Goal: Information Seeking & Learning: Learn about a topic

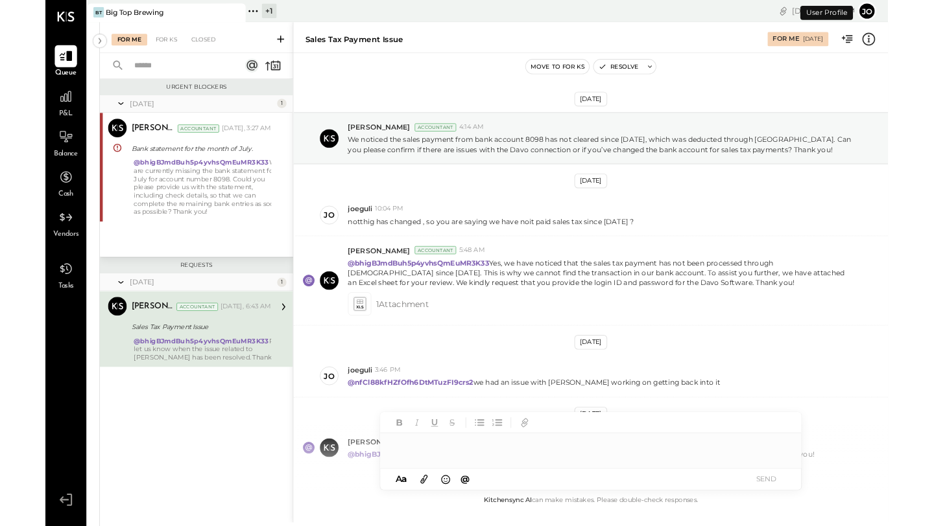
scroll to position [69, 0]
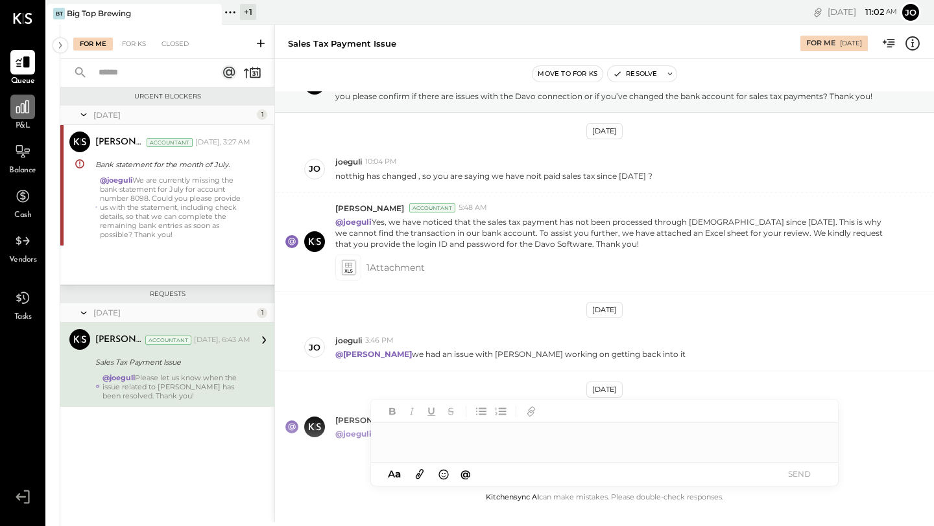
click at [27, 113] on icon at bounding box center [22, 107] width 17 height 17
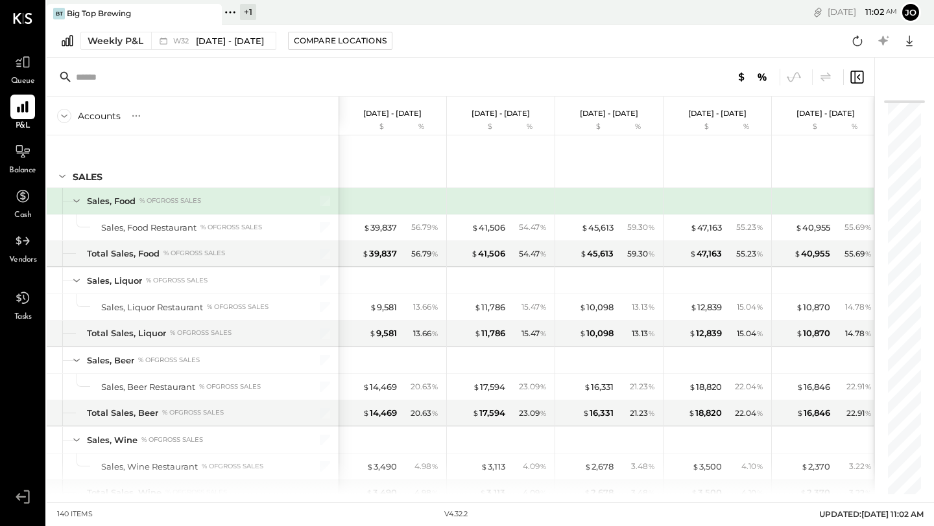
click at [109, 50] on div "Weekly P&L W32 [DATE] - [DATE] Compare Locations Google Sheets Excel" at bounding box center [490, 41] width 887 height 33
click at [109, 42] on div "Weekly P&L" at bounding box center [116, 40] width 56 height 13
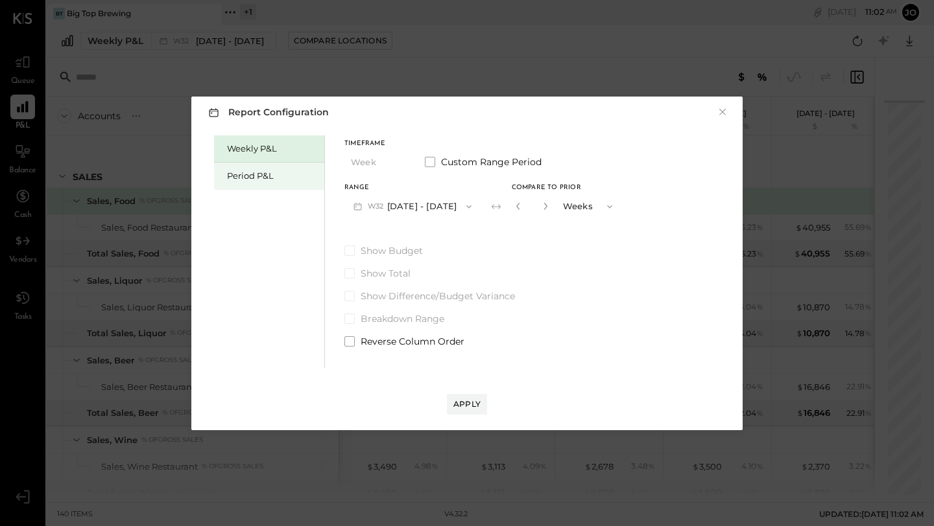
click at [253, 172] on div "Period P&L" at bounding box center [272, 176] width 91 height 12
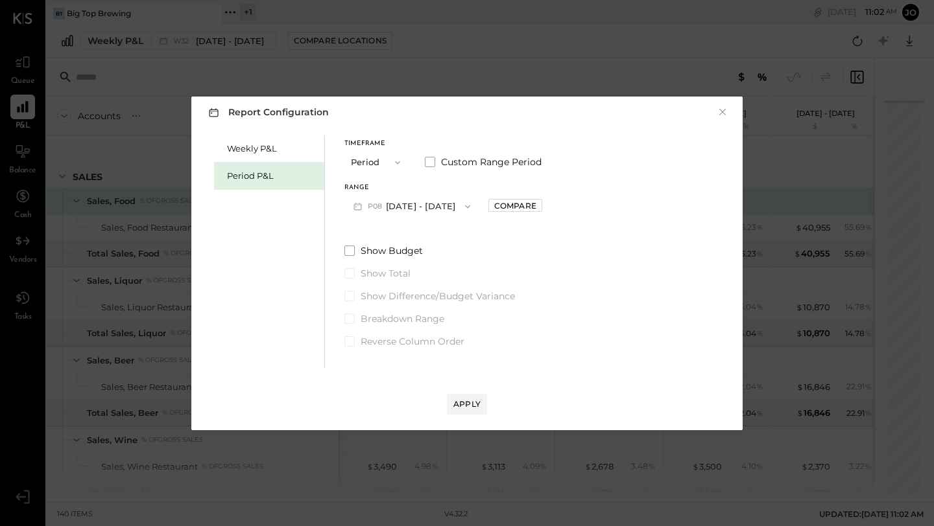
click at [377, 206] on span "P08" at bounding box center [377, 207] width 18 height 10
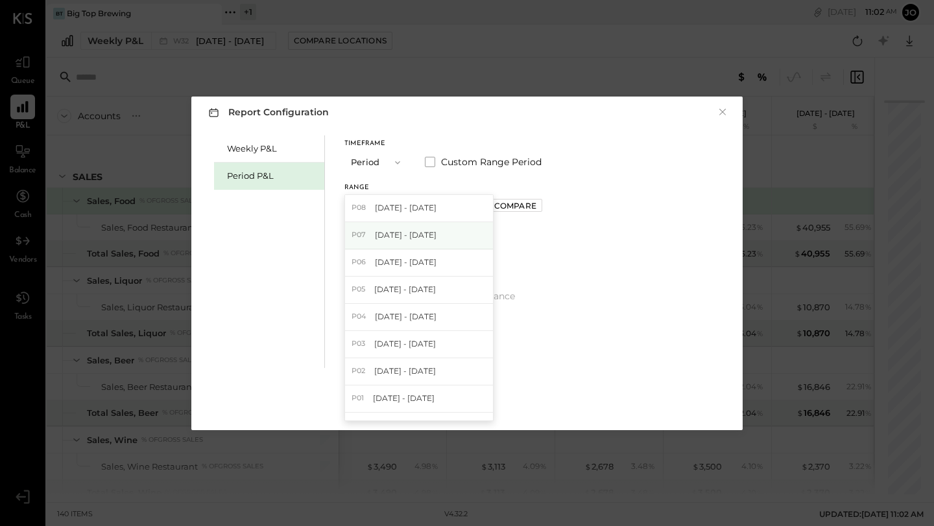
click at [377, 239] on span "[DATE] - [DATE]" at bounding box center [406, 235] width 62 height 11
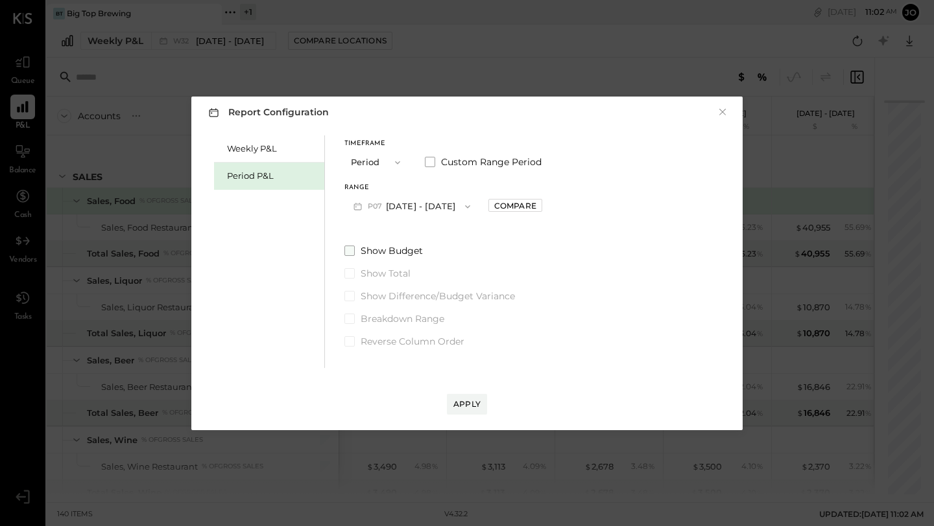
click at [348, 250] on span at bounding box center [349, 251] width 10 height 10
click at [355, 305] on div "Show Budget Show Total Show Difference/Budget Variance Breakdown Range Reverse …" at bounding box center [443, 296] width 198 height 104
click at [351, 299] on span at bounding box center [349, 296] width 10 height 10
click at [462, 401] on div "Apply" at bounding box center [466, 404] width 27 height 11
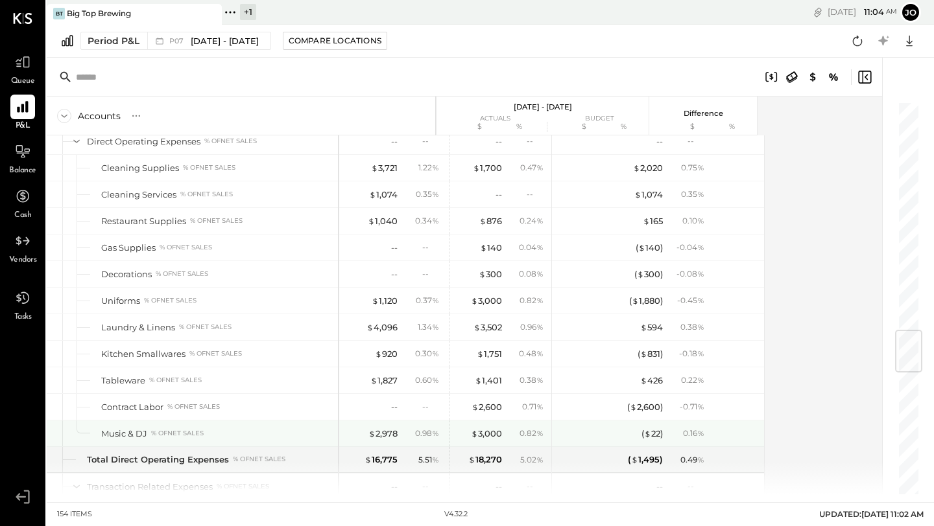
scroll to position [1941, 0]
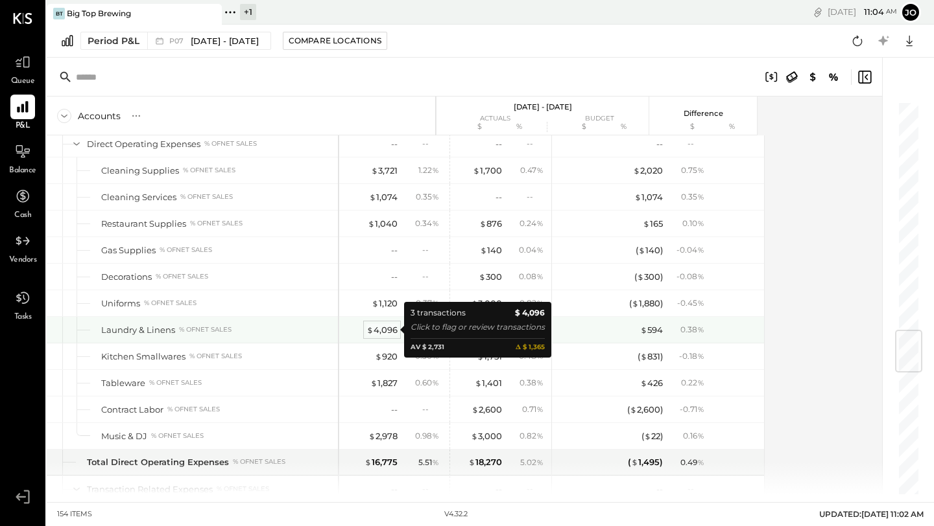
click at [380, 331] on div "$ 4,096" at bounding box center [381, 330] width 31 height 12
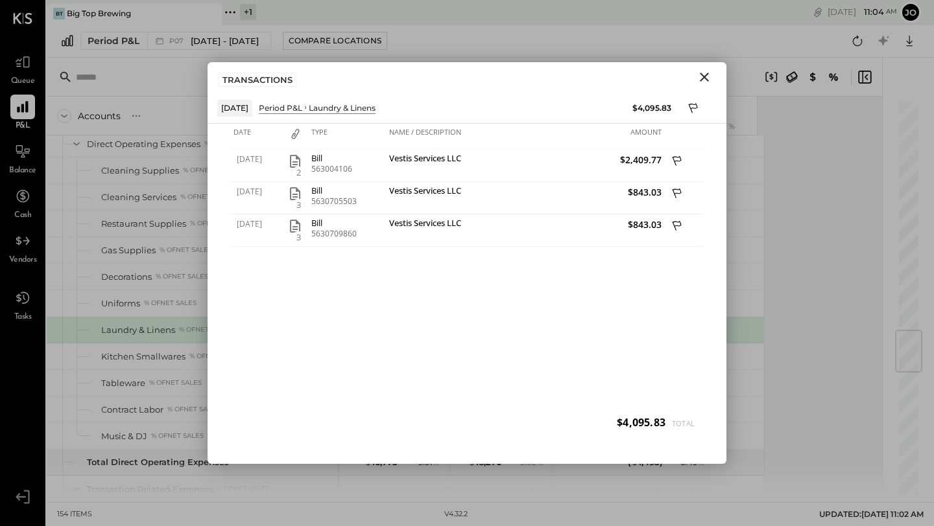
click at [596, 71] on icon "Close" at bounding box center [704, 77] width 16 height 16
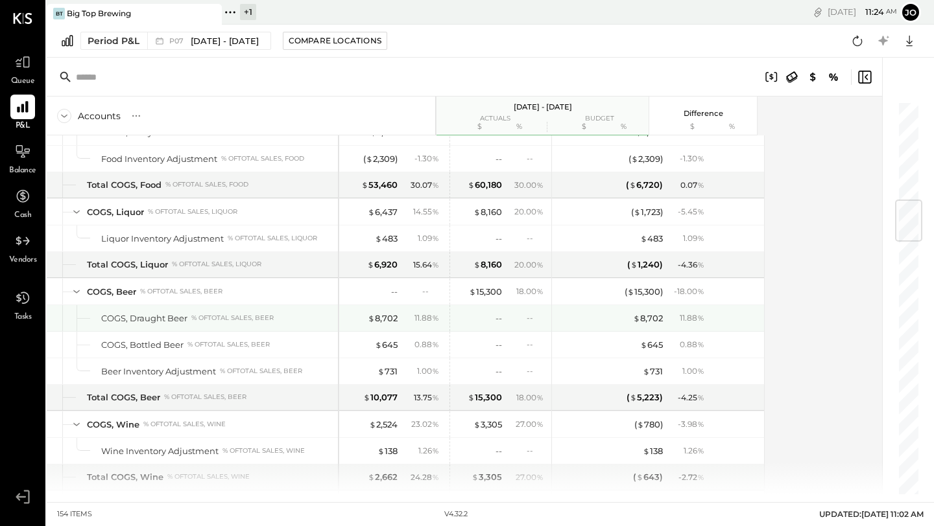
scroll to position [840, 0]
click at [377, 314] on div "$ 8,702" at bounding box center [383, 317] width 30 height 12
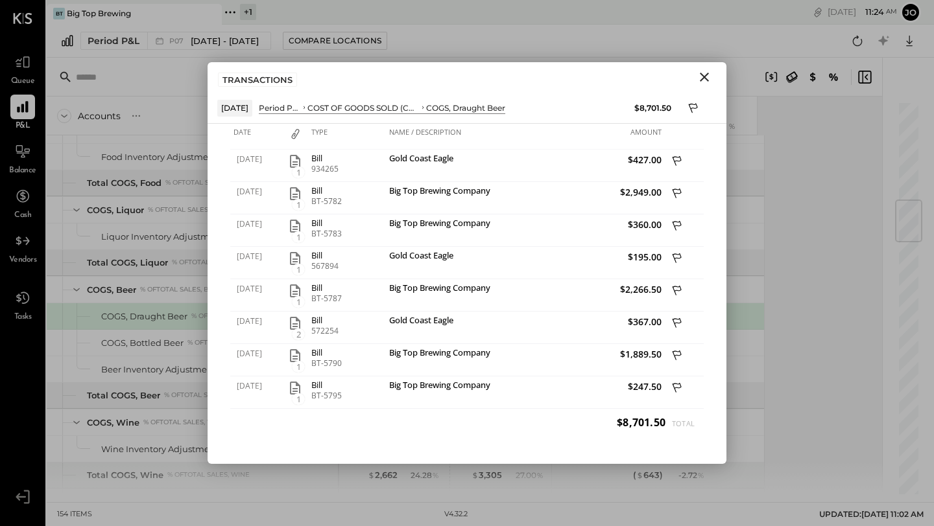
click at [596, 74] on icon "Close" at bounding box center [704, 77] width 16 height 16
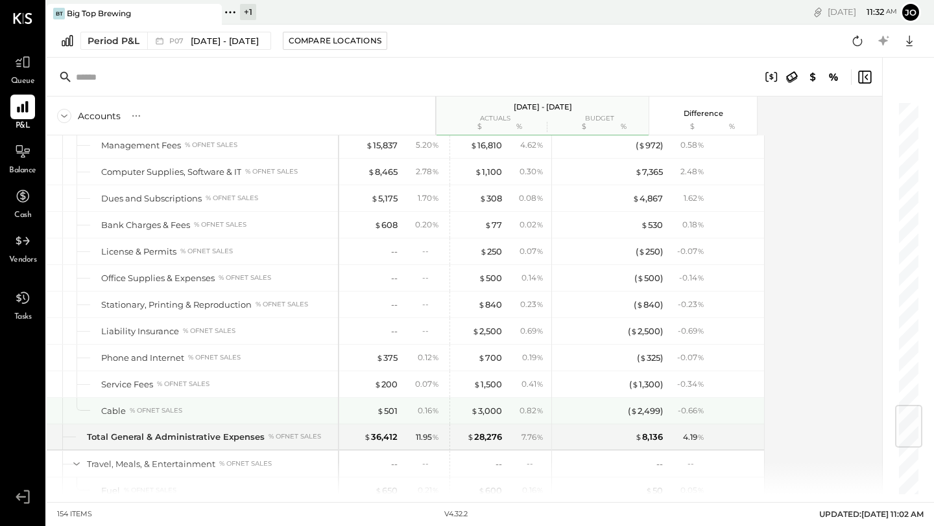
scroll to position [2565, 0]
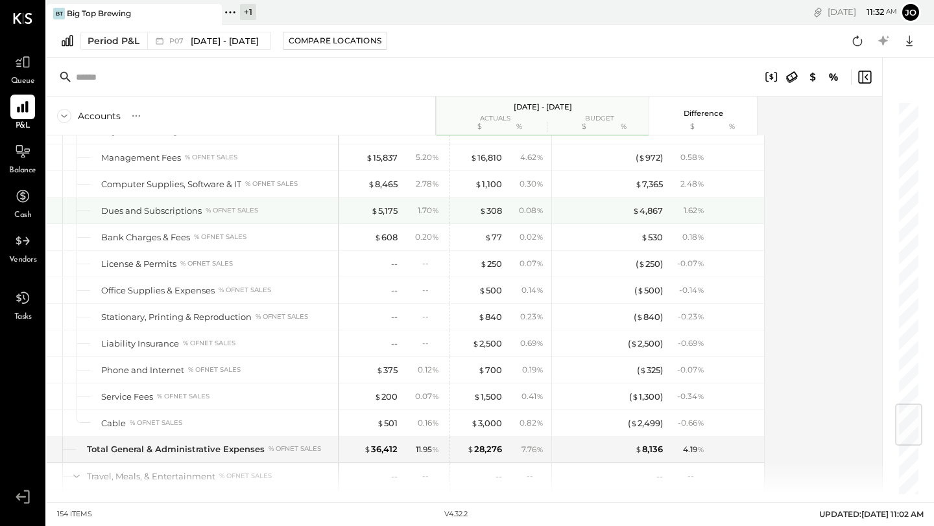
click at [390, 200] on div "$ 5,175 1.70 %" at bounding box center [394, 211] width 97 height 26
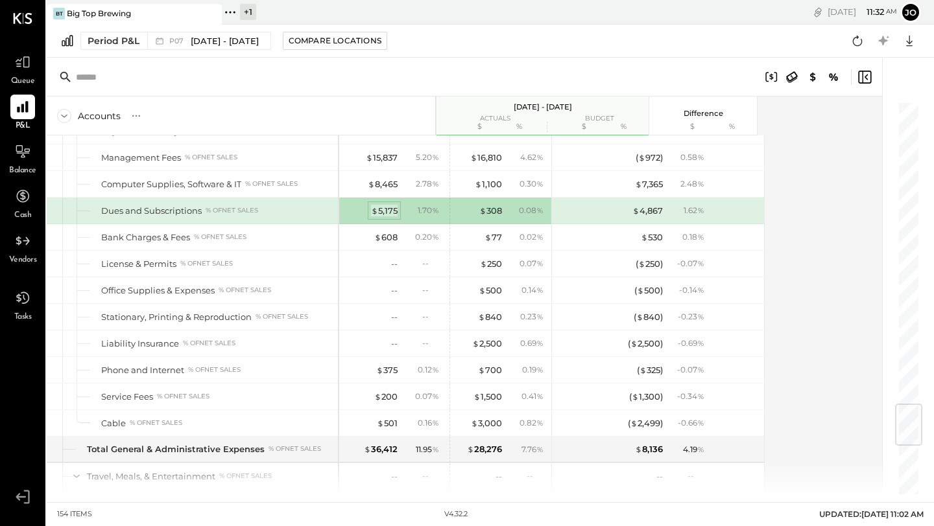
click at [388, 215] on div "$ 5,175" at bounding box center [384, 211] width 27 height 12
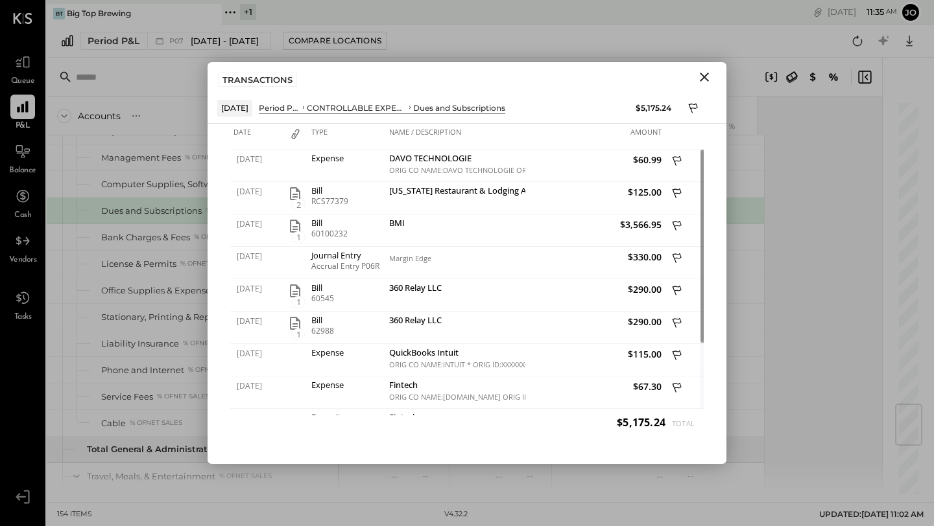
click at [596, 83] on icon "Close" at bounding box center [704, 77] width 16 height 16
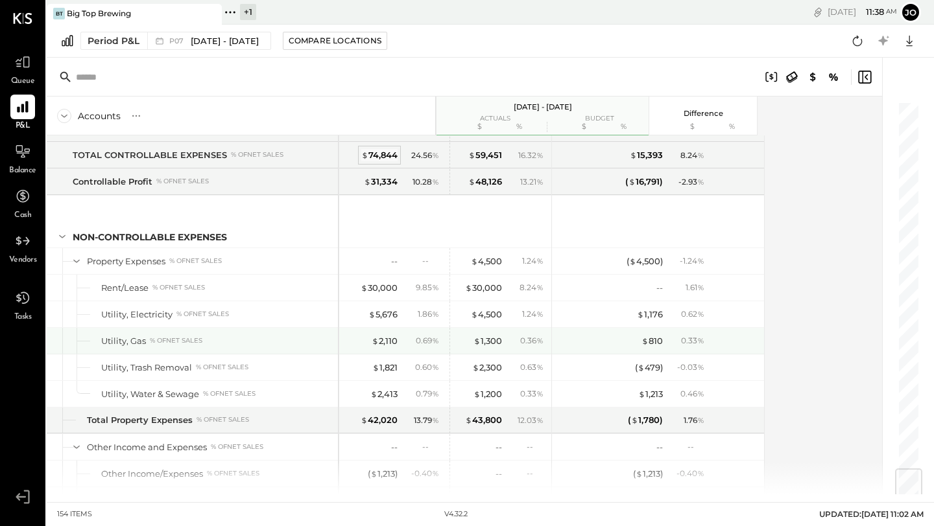
scroll to position [3129, 0]
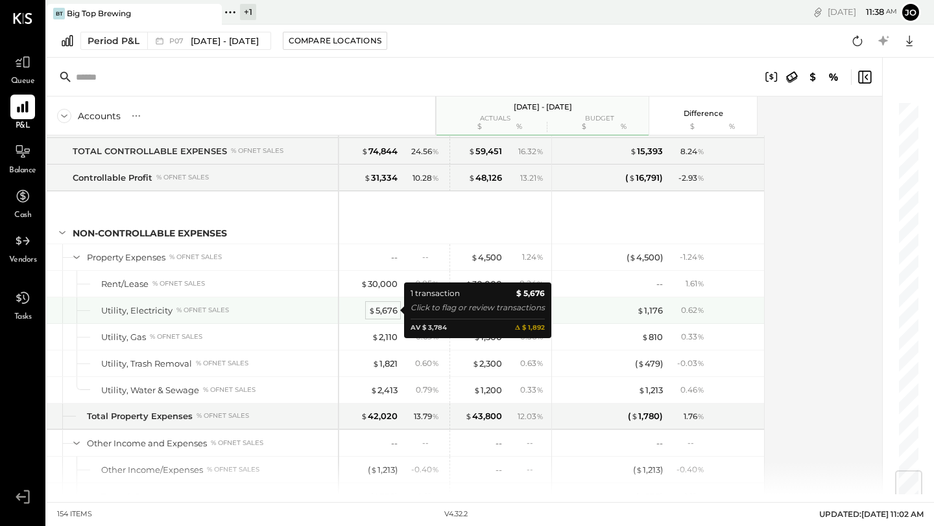
click at [375, 309] on div "$ 5,676" at bounding box center [382, 311] width 29 height 12
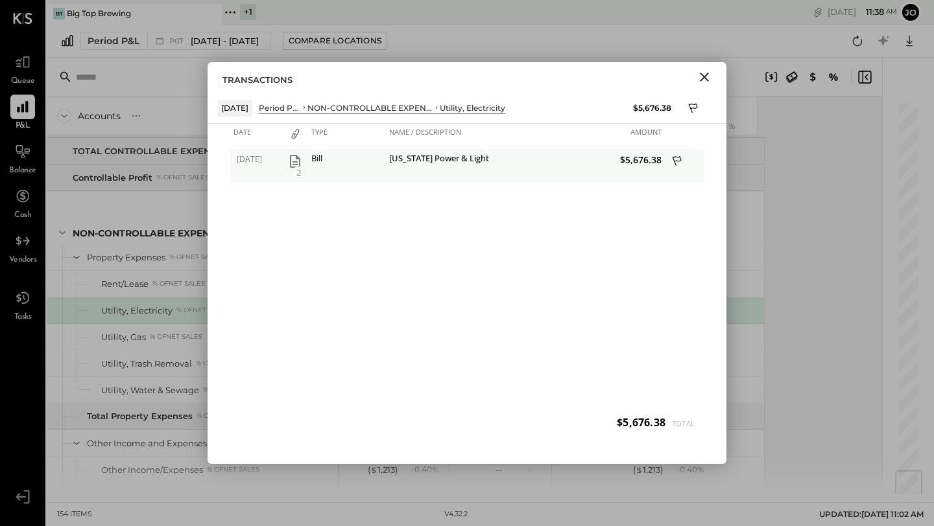
click at [300, 160] on icon "button" at bounding box center [295, 162] width 16 height 16
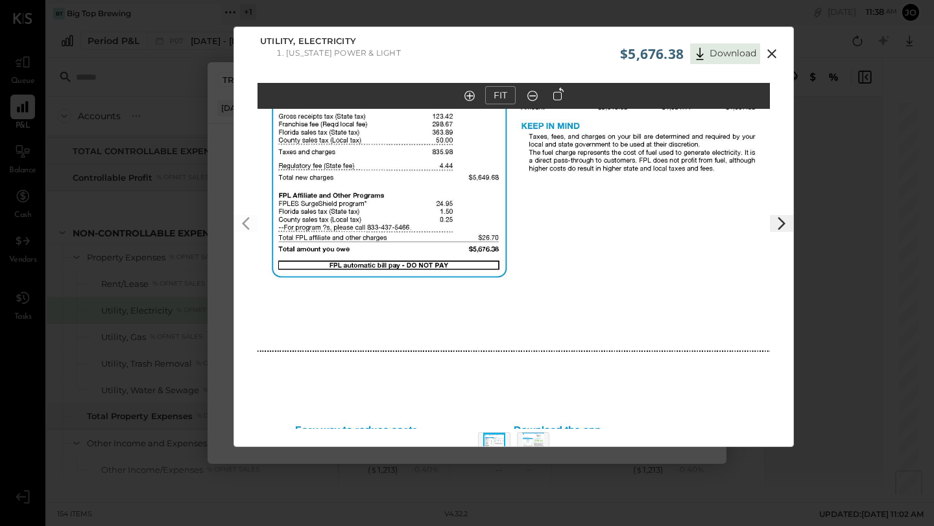
click at [596, 53] on icon at bounding box center [772, 54] width 16 height 16
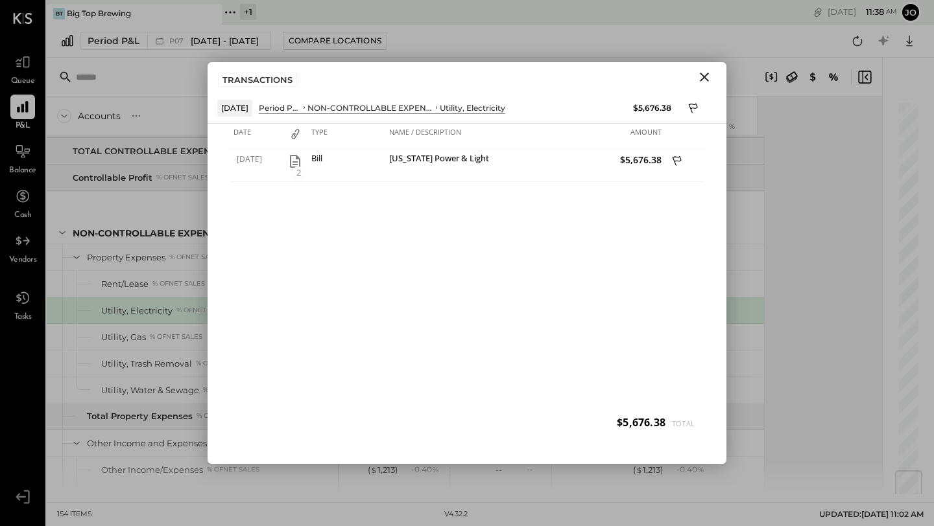
click at [596, 75] on icon "Close" at bounding box center [704, 77] width 16 height 16
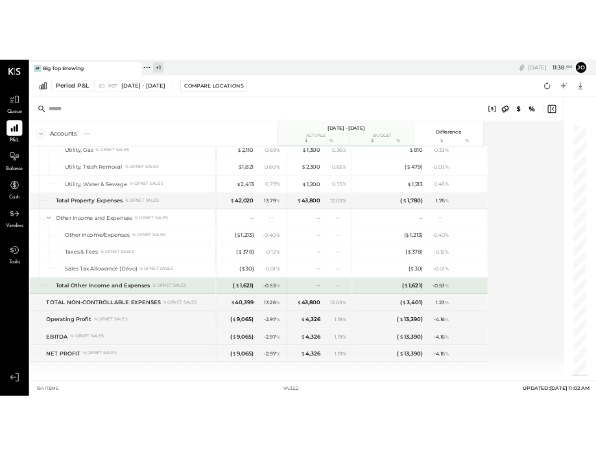
scroll to position [3336, 0]
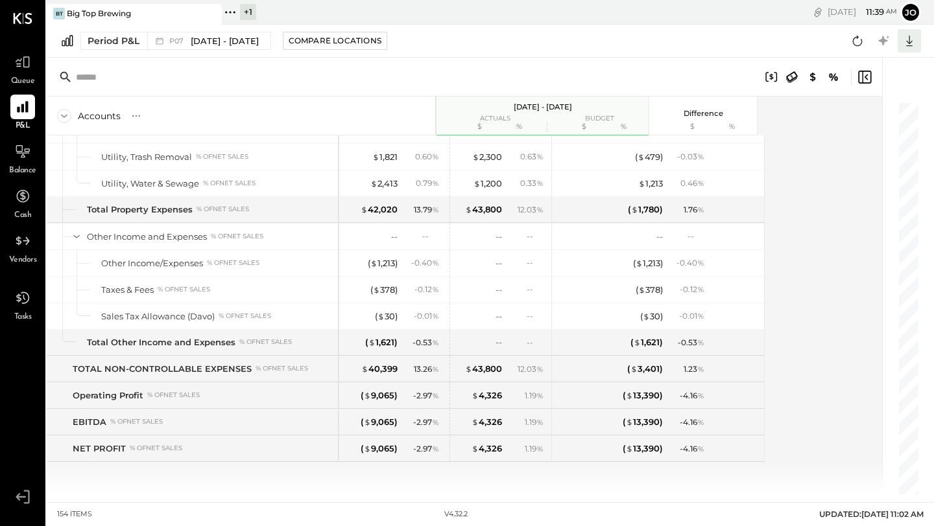
click at [596, 40] on icon at bounding box center [909, 40] width 17 height 17
click at [596, 118] on icon at bounding box center [832, 117] width 12 height 12
click at [596, 38] on icon at bounding box center [909, 40] width 17 height 17
